Goal: Information Seeking & Learning: Learn about a topic

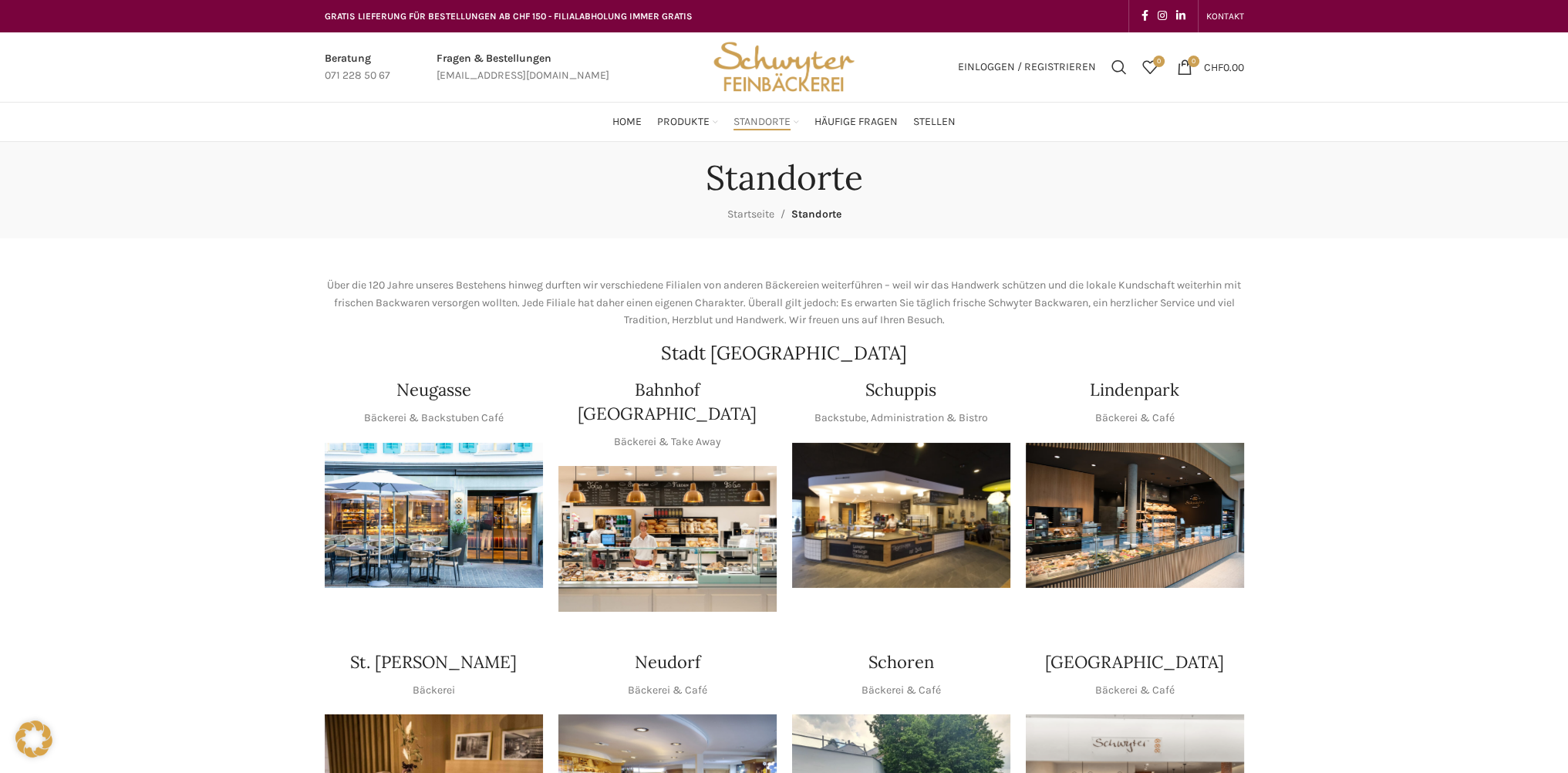
click at [891, 500] on img "1 / 1" at bounding box center [901, 516] width 218 height 146
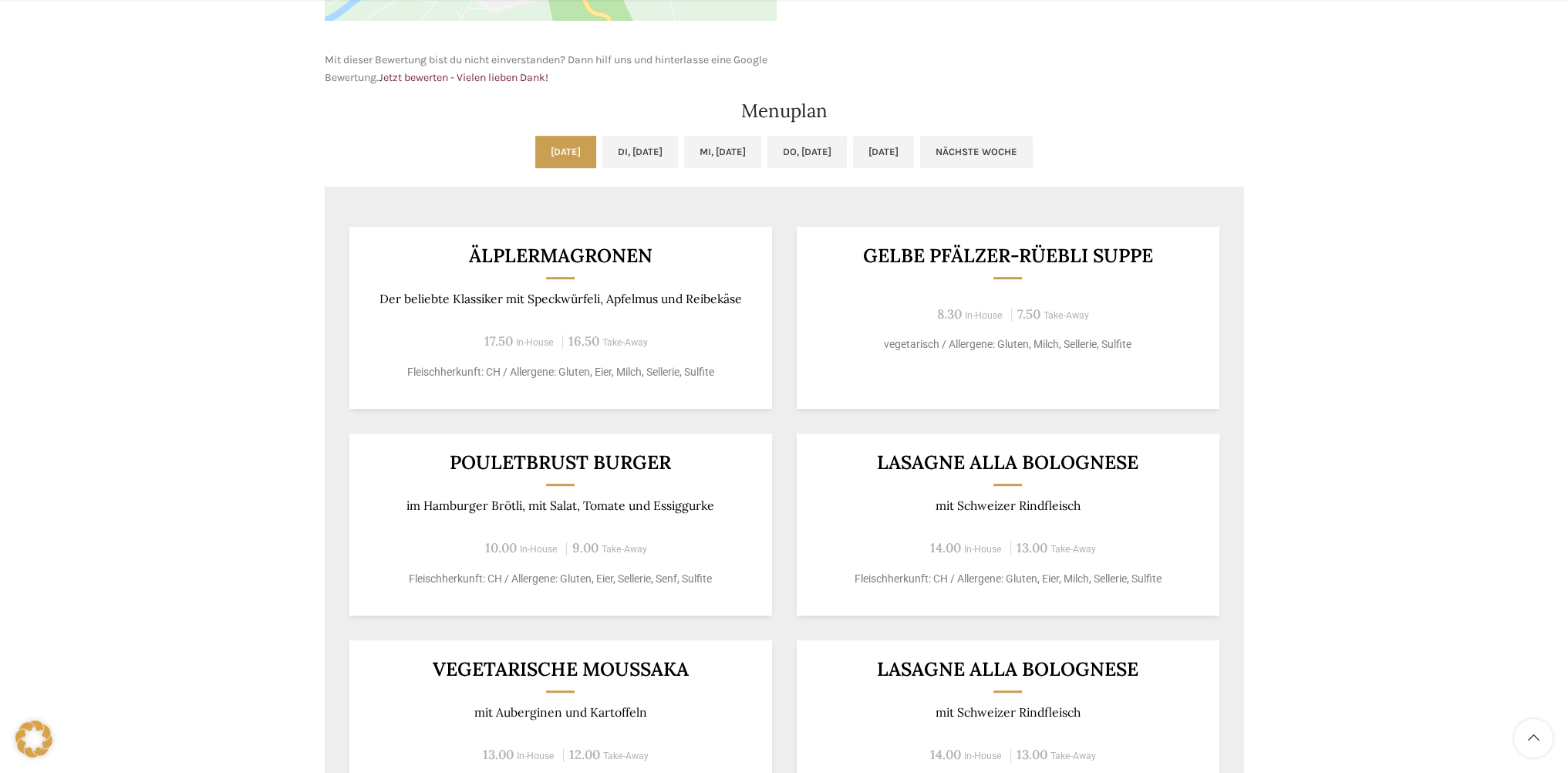
scroll to position [731, 0]
click at [123, 219] on div "Backstubenbistro Schuppis Wochentag ÖFFNUNGSZEITEN Montag - Freitag 06:00 - 16:…" at bounding box center [784, 327] width 1568 height 1834
click at [603, 147] on link "Di, 16.09.2025" at bounding box center [640, 150] width 76 height 32
click at [535, 139] on link "Mo, 15.09.2025" at bounding box center [566, 150] width 61 height 32
click at [660, 135] on link "Di, 16.09.2025" at bounding box center [640, 150] width 76 height 32
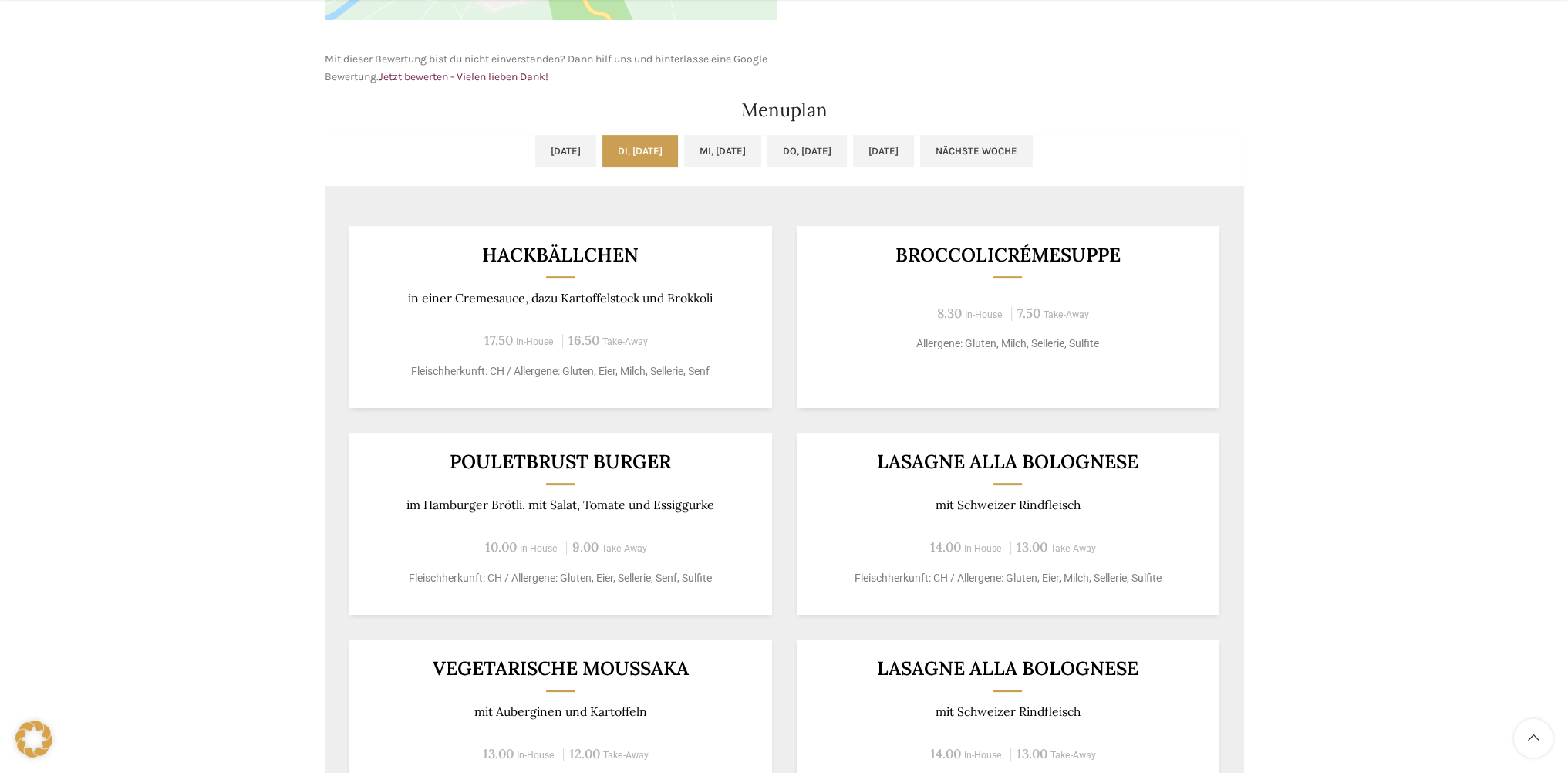
click at [588, 291] on p "in einer Cremesauce, dazu Kartoffelstock und Brokkoli" at bounding box center [561, 298] width 385 height 15
click at [1122, 287] on div "Broccolicrémesuppe 8.30 In-House 7.50 Take-Away Allergene: Gluten, Milch, Selle…" at bounding box center [1008, 317] width 423 height 182
click at [1406, 286] on div "Backstubenbistro Schuppis Wochentag ÖFFNUNGSZEITEN Montag - Freitag 06:00 - 16:…" at bounding box center [784, 327] width 1568 height 1834
click at [672, 519] on div "Pouletbrust Burger im Hamburger Brötli, mit Salat, Tomate und Essiggurke 10.00 …" at bounding box center [561, 524] width 423 height 182
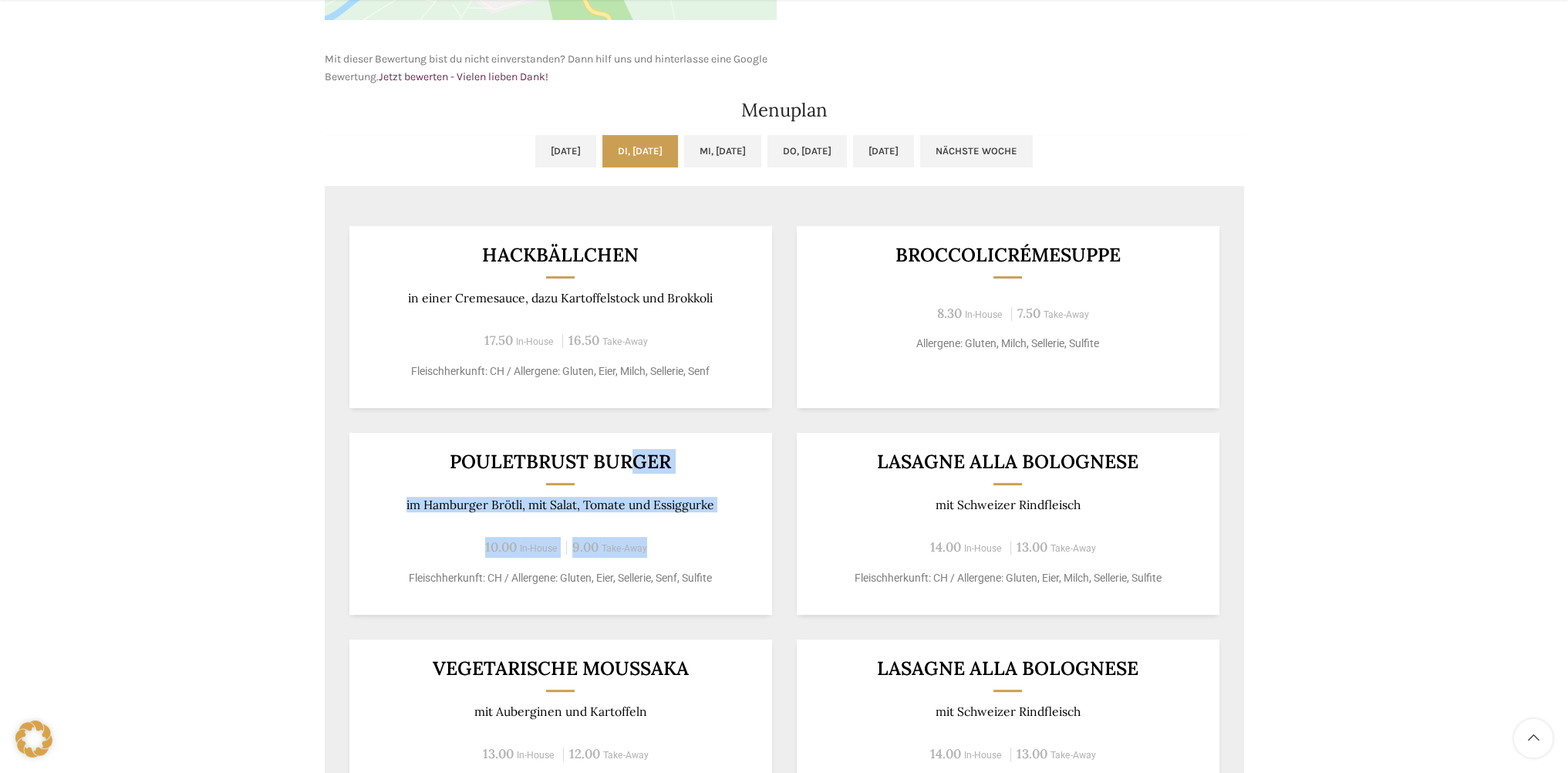
drag, startPoint x: 627, startPoint y: 444, endPoint x: 712, endPoint y: 527, distance: 118.8
click at [711, 527] on div "Pouletbrust Burger im Hamburger Brötli, mit Salat, Tomate und Essiggurke 10.00 …" at bounding box center [561, 524] width 423 height 182
click at [714, 493] on div "Pouletbrust Burger im Hamburger Brötli, mit Salat, Tomate und Essiggurke 10.00 …" at bounding box center [561, 524] width 423 height 182
drag, startPoint x: 705, startPoint y: 497, endPoint x: 310, endPoint y: 449, distance: 397.9
click at [310, 449] on div "Backstubenbistro Schuppis Wochentag ÖFFNUNGSZEITEN Montag - Freitag 06:00 - 16:…" at bounding box center [784, 327] width 1568 height 1834
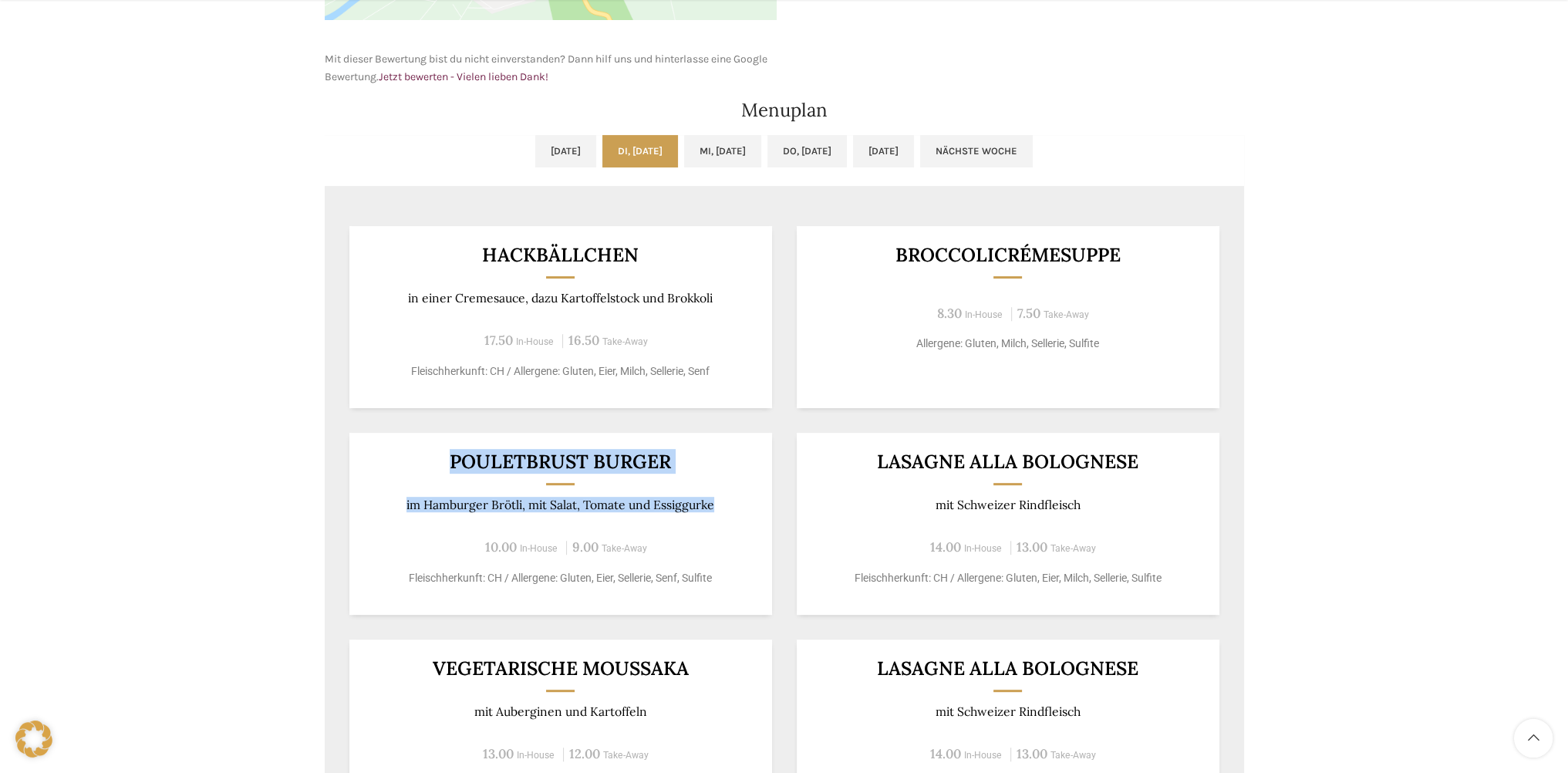
click at [179, 446] on div "Backstubenbistro Schuppis Wochentag ÖFFNUNGSZEITEN Montag - Freitag 06:00 - 16:…" at bounding box center [784, 327] width 1568 height 1834
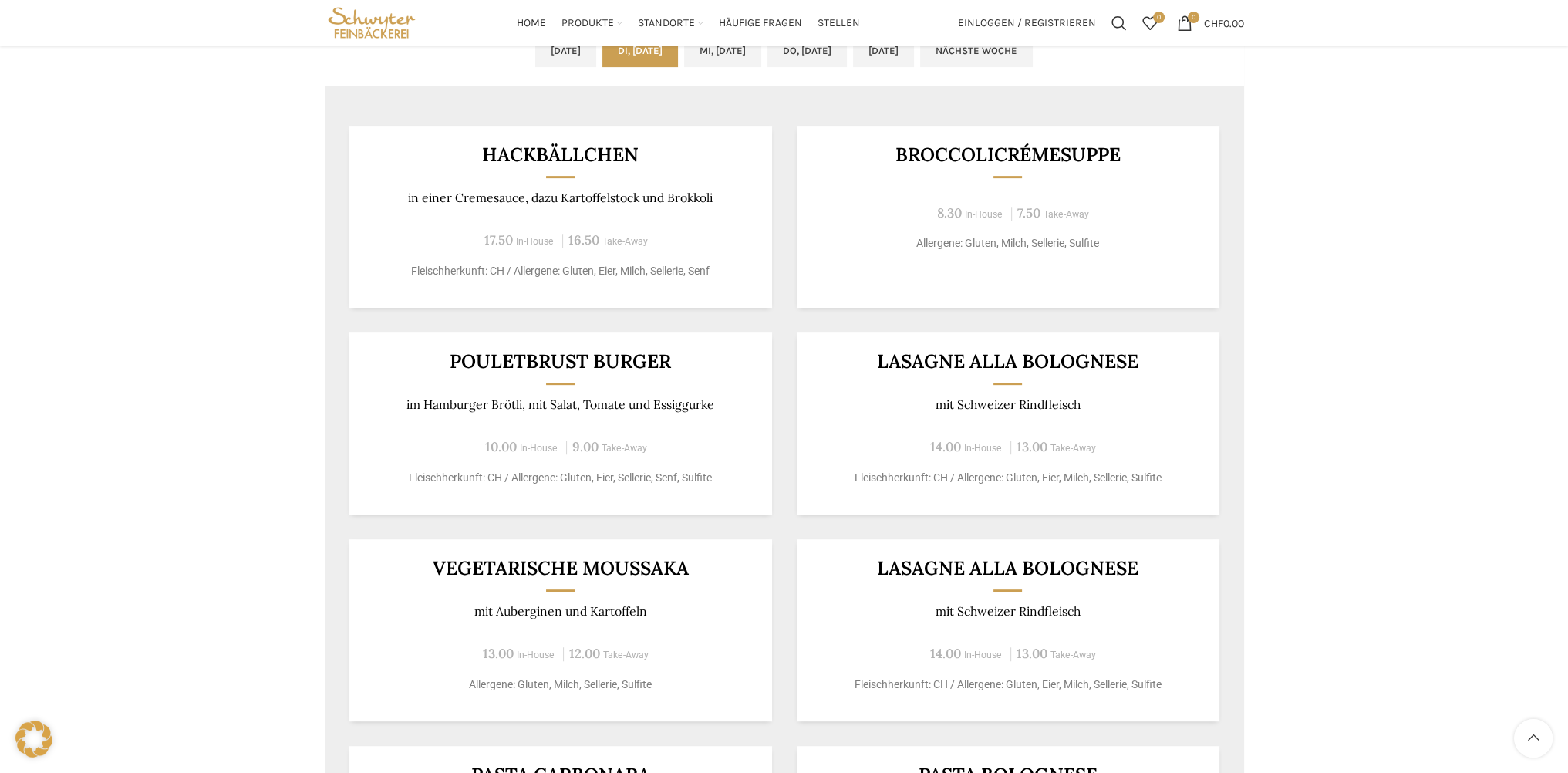
scroll to position [828, 0]
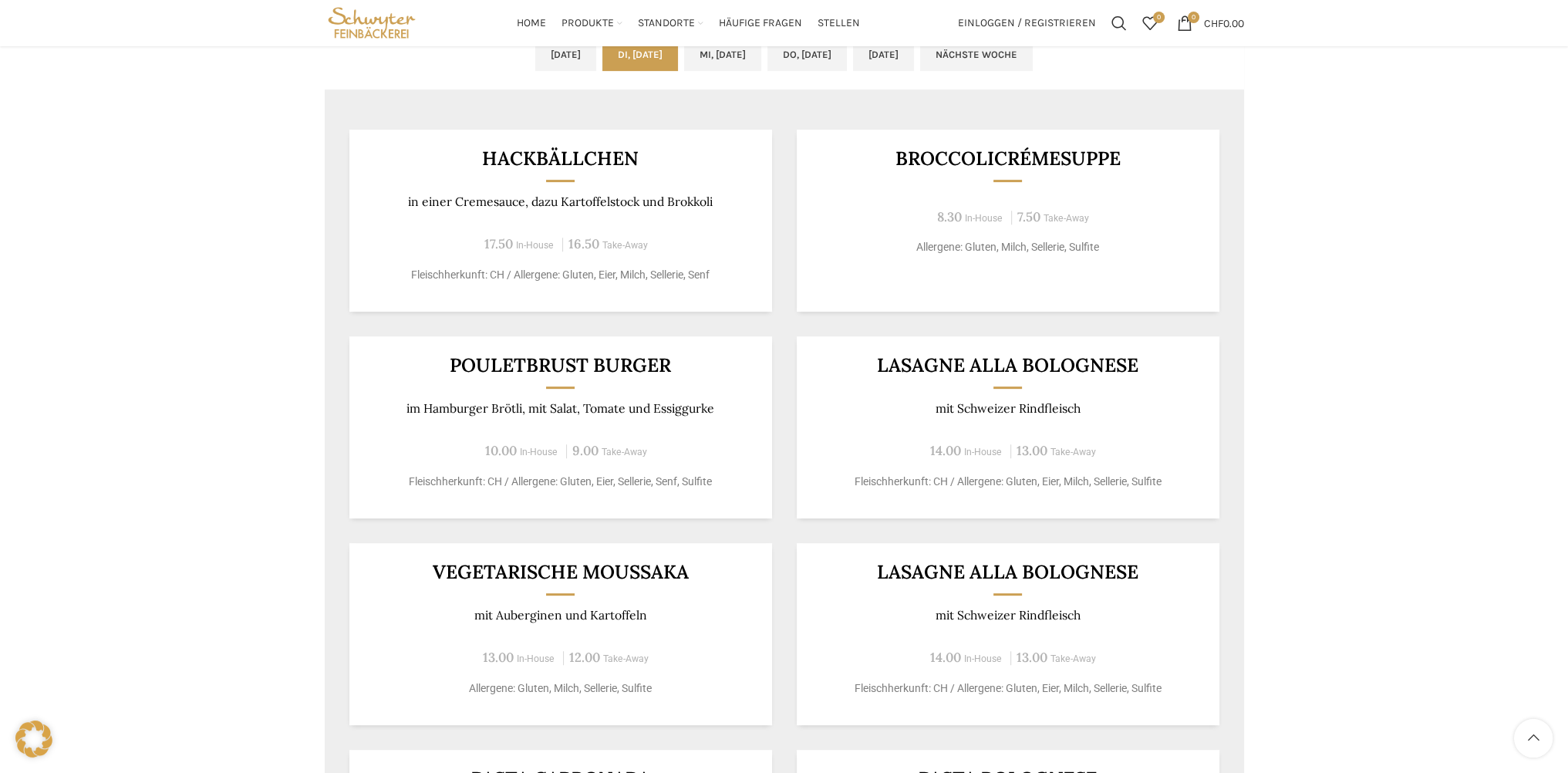
click at [202, 219] on div "Backstubenbistro Schuppis Wochentag ÖFFNUNGSZEITEN Montag - Freitag 06:00 - 16:…" at bounding box center [784, 231] width 1568 height 1834
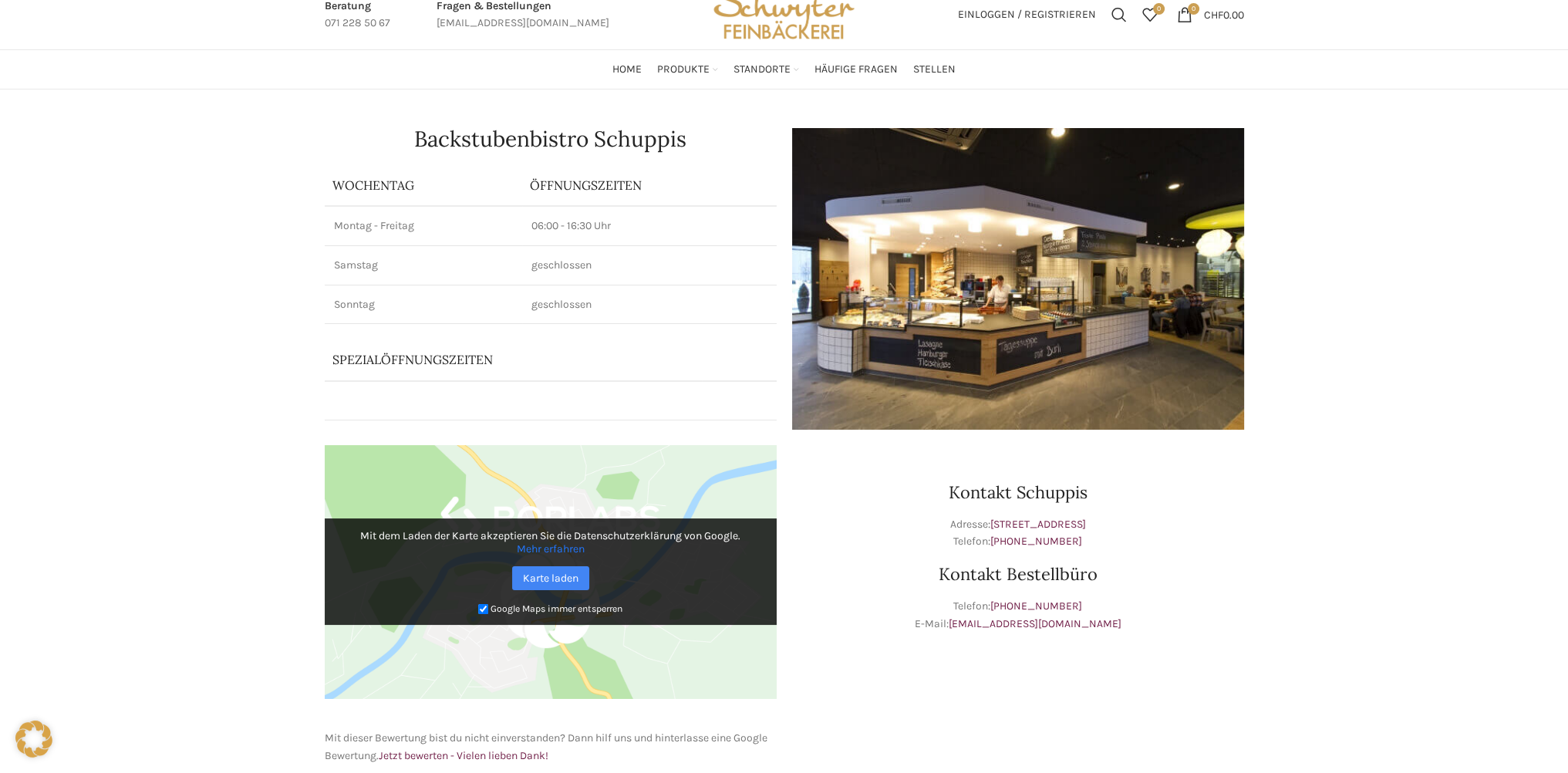
scroll to position [0, 0]
